Goal: Check status: Check status

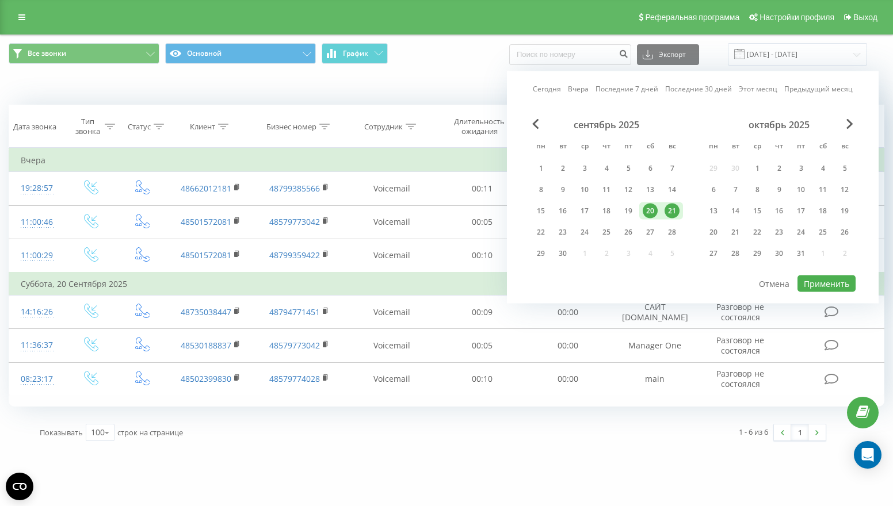
click at [671, 211] on div "21" at bounding box center [671, 211] width 15 height 15
drag, startPoint x: 538, startPoint y: 232, endPoint x: 617, endPoint y: 248, distance: 80.3
click at [538, 232] on div "22" at bounding box center [540, 232] width 15 height 15
click at [836, 281] on button "Применить" at bounding box center [826, 284] width 58 height 17
type input "21.09.2025 - 22.09.2025"
